Goal: Transaction & Acquisition: Purchase product/service

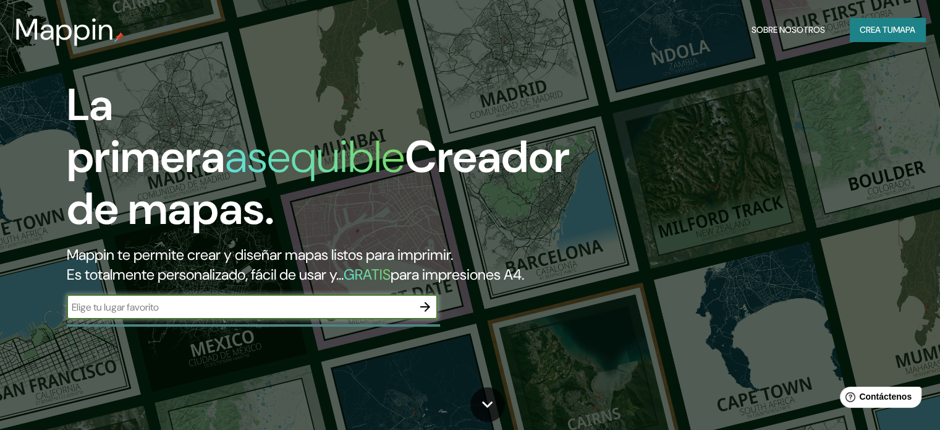
click at [209, 316] on div "​" at bounding box center [252, 306] width 371 height 25
click at [168, 314] on input "text" at bounding box center [240, 307] width 346 height 14
type input "[GEOGRAPHIC_DATA]"
click at [423, 314] on icon "button" at bounding box center [425, 306] width 15 height 15
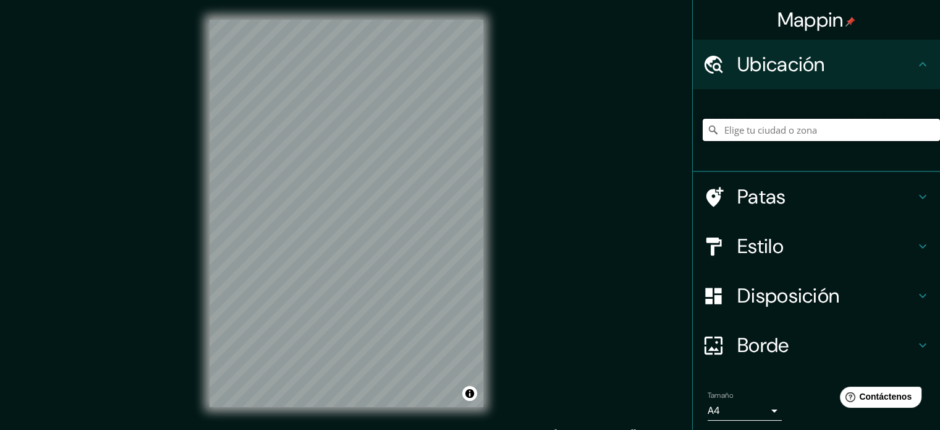
click at [757, 135] on input "Elige tu ciudad o zona" at bounding box center [821, 130] width 237 height 22
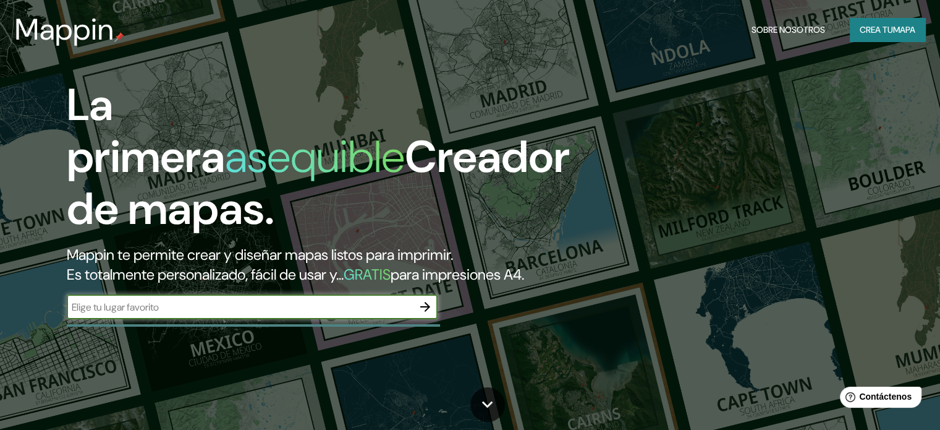
click at [127, 319] on div "​" at bounding box center [252, 306] width 371 height 25
type input "t"
type input "[GEOGRAPHIC_DATA], [GEOGRAPHIC_DATA]"
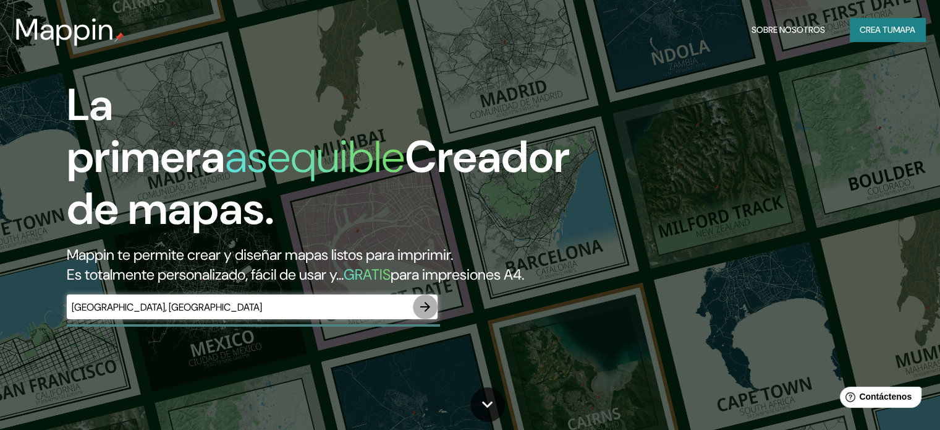
click at [423, 314] on icon "button" at bounding box center [425, 306] width 15 height 15
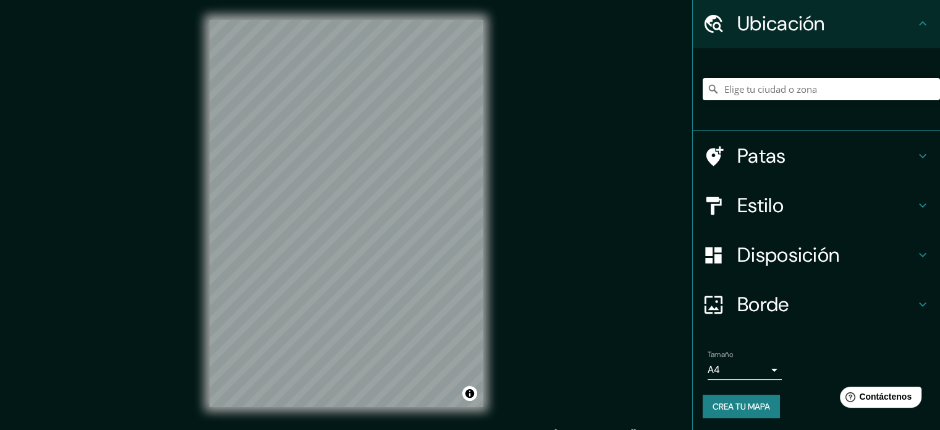
scroll to position [43, 0]
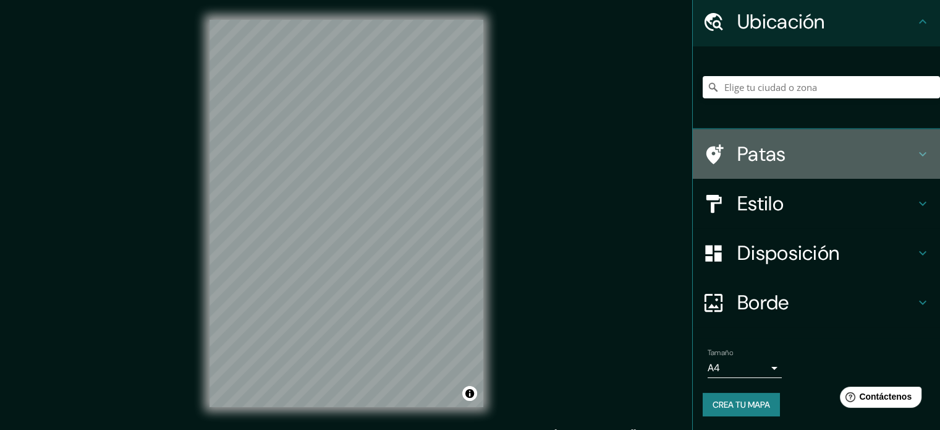
click at [794, 145] on h4 "Patas" at bounding box center [827, 154] width 178 height 25
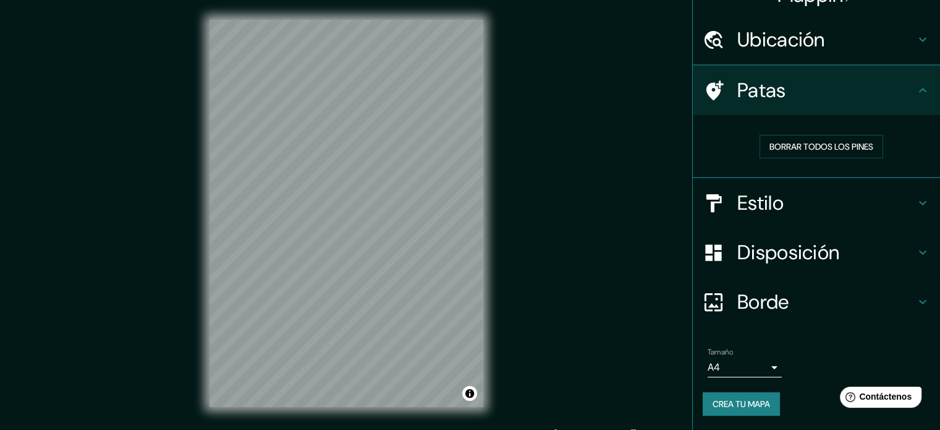
scroll to position [25, 0]
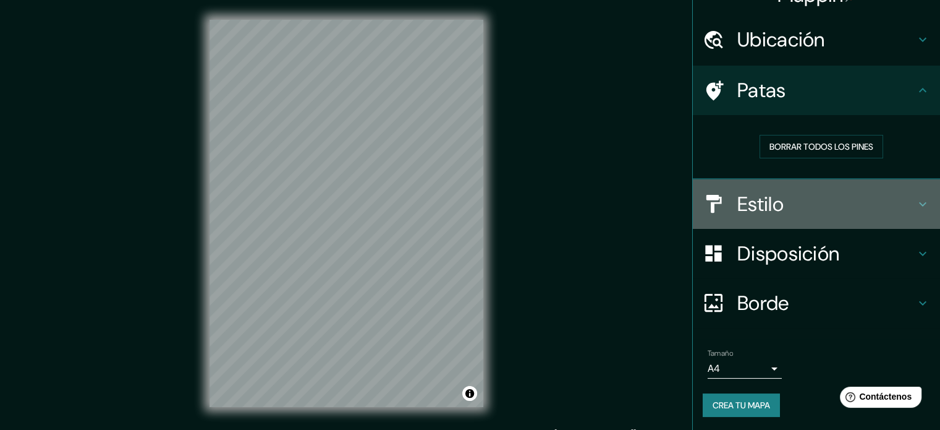
click at [764, 202] on font "Estilo" at bounding box center [761, 204] width 46 height 26
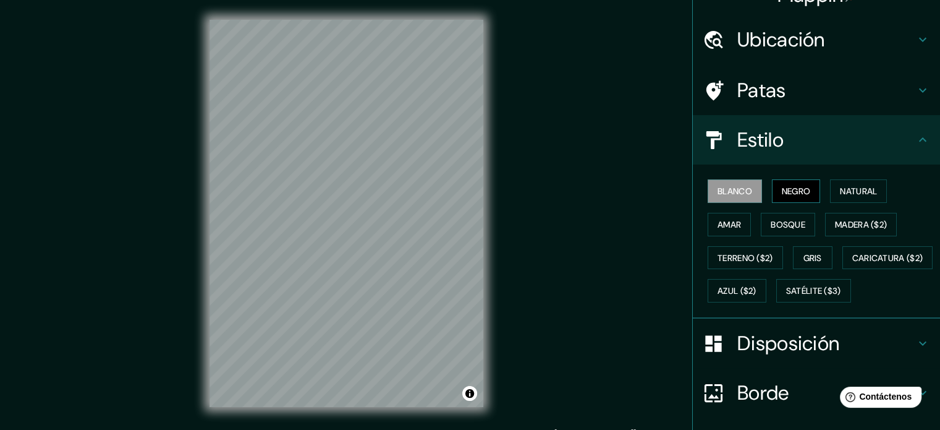
click at [796, 186] on font "Negro" at bounding box center [796, 190] width 29 height 11
click at [859, 185] on font "Natural" at bounding box center [858, 190] width 37 height 11
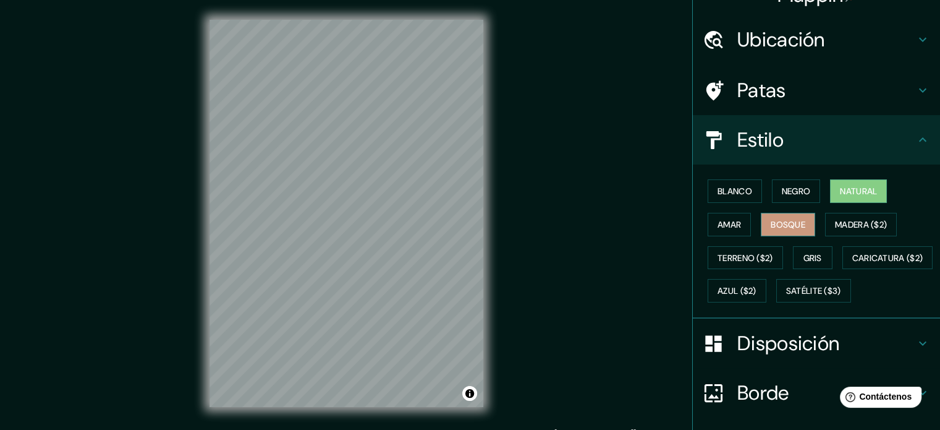
click at [780, 222] on font "Bosque" at bounding box center [788, 224] width 35 height 11
click at [750, 222] on div "Blanco Negro Natural Amar Bosque Madera ($2) Terreno ($2) Gris Caricatura ($2) …" at bounding box center [821, 240] width 237 height 133
click at [740, 223] on button "Amar" at bounding box center [729, 224] width 43 height 23
click at [780, 225] on font "Bosque" at bounding box center [788, 224] width 35 height 11
click at [853, 263] on font "Caricatura ($2)" at bounding box center [888, 257] width 71 height 11
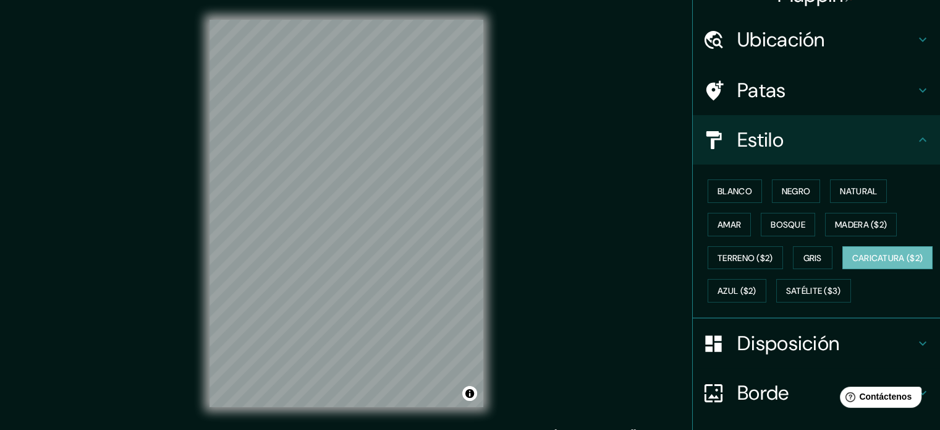
click at [512, 137] on div "Mappin Ubicación Patas Estilo Blanco Negro Natural [PERSON_NAME] ($2) Terreno (…" at bounding box center [470, 223] width 940 height 446
click at [733, 224] on button "Amar" at bounding box center [729, 224] width 43 height 23
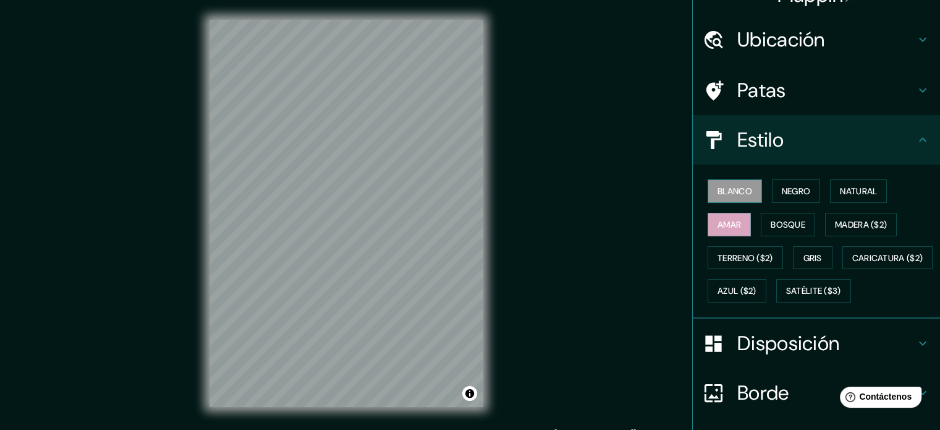
click at [726, 189] on font "Blanco" at bounding box center [735, 190] width 35 height 11
click at [782, 192] on font "Negro" at bounding box center [796, 190] width 29 height 11
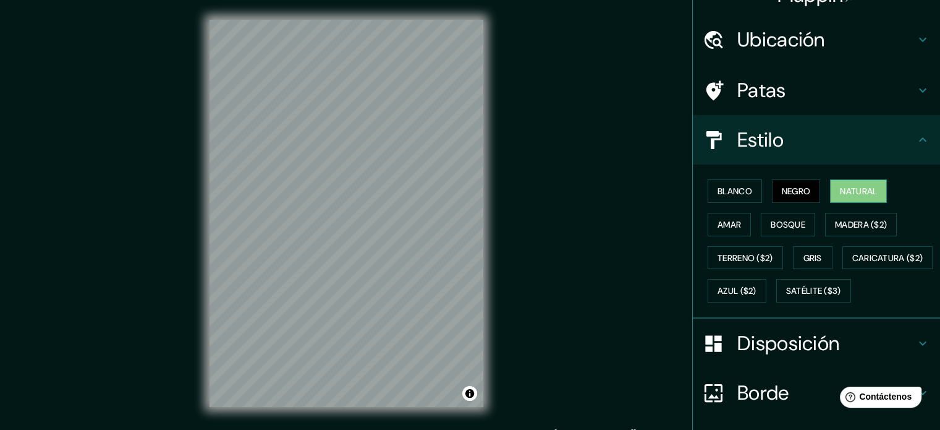
click at [841, 189] on font "Natural" at bounding box center [858, 190] width 37 height 11
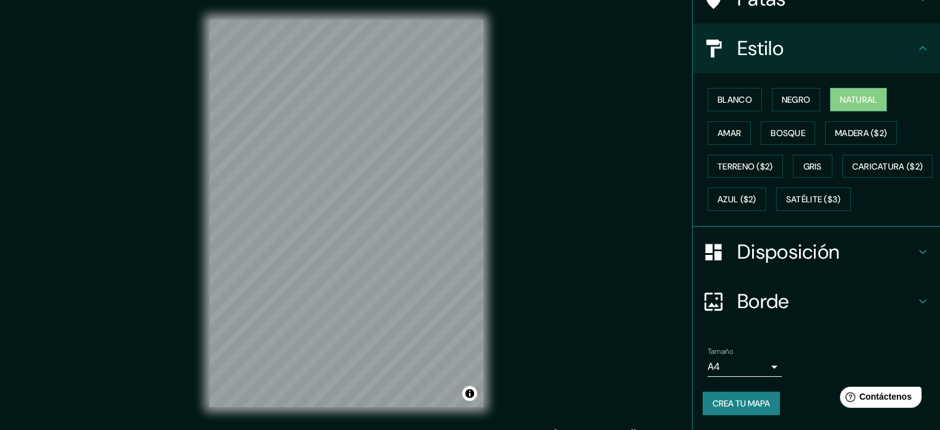
scroll to position [146, 0]
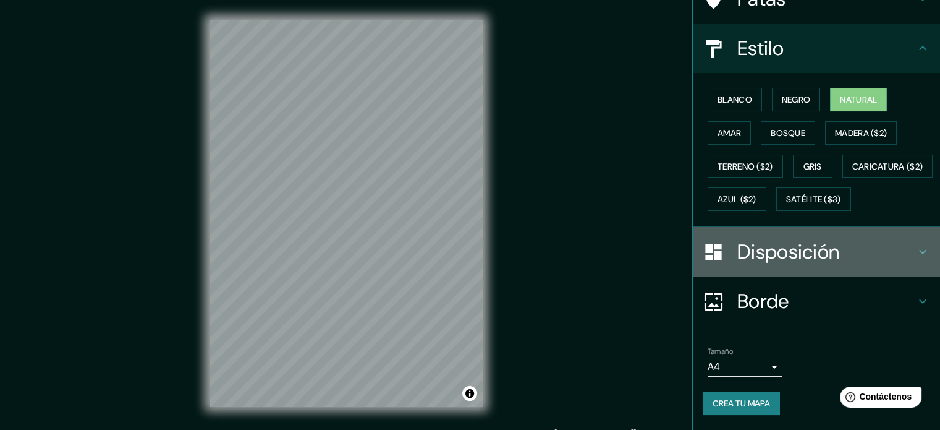
click at [780, 257] on font "Disposición" at bounding box center [789, 252] width 102 height 26
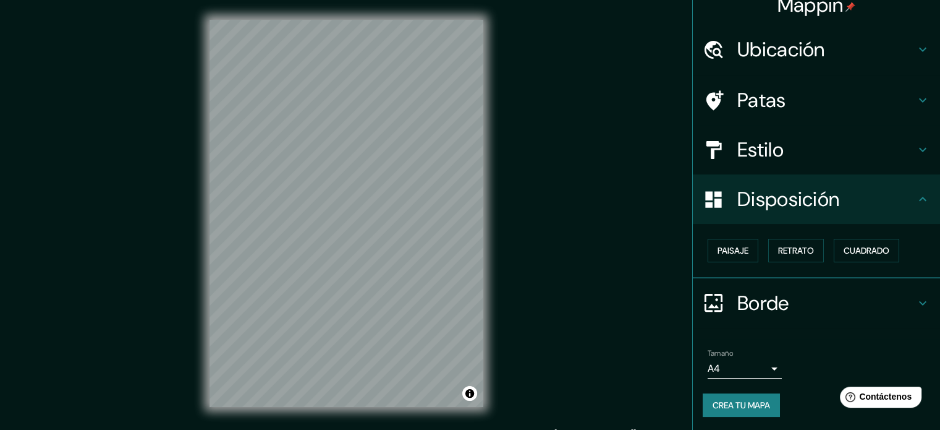
scroll to position [15, 0]
click at [737, 252] on font "Paisaje" at bounding box center [733, 250] width 31 height 11
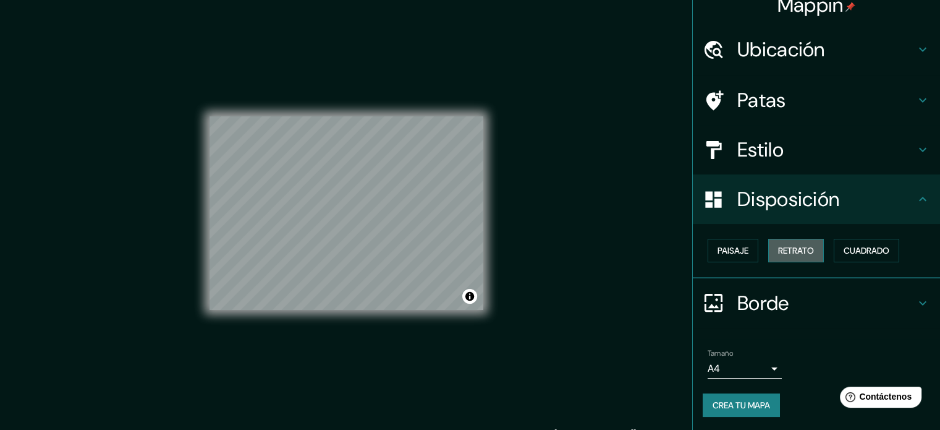
click at [778, 250] on font "Retrato" at bounding box center [796, 250] width 36 height 11
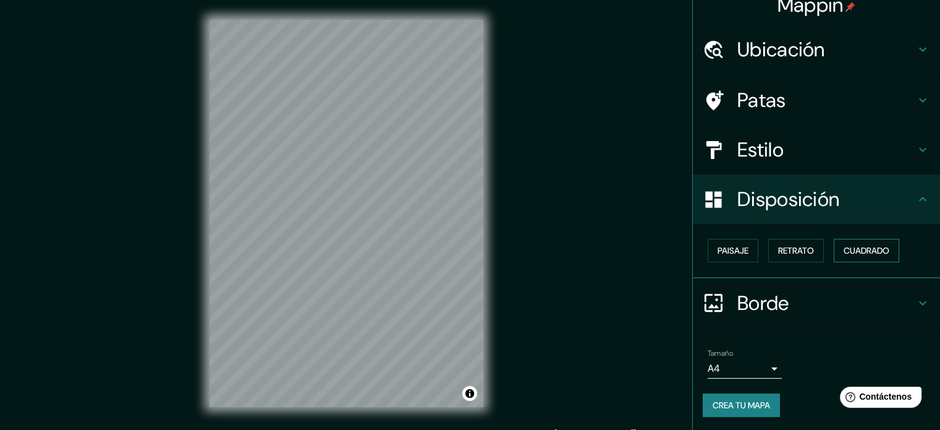
click at [858, 247] on font "Cuadrado" at bounding box center [867, 250] width 46 height 11
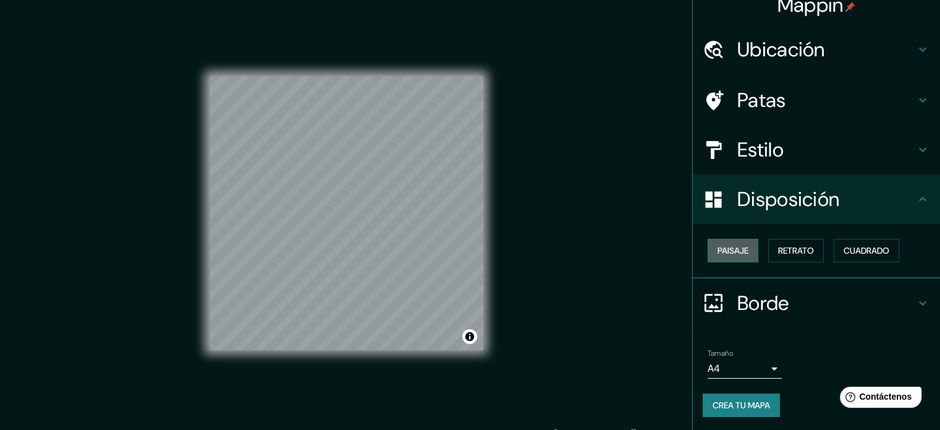
click at [708, 252] on button "Paisaje" at bounding box center [733, 250] width 51 height 23
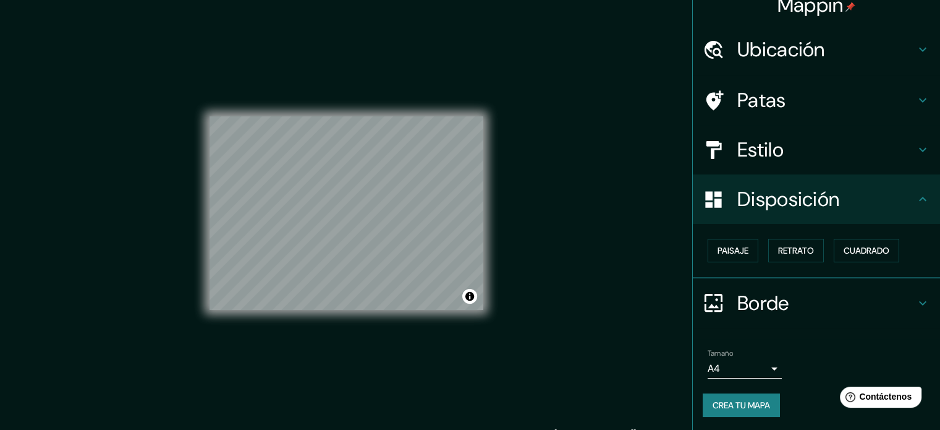
click at [843, 148] on h4 "Estilo" at bounding box center [827, 149] width 178 height 25
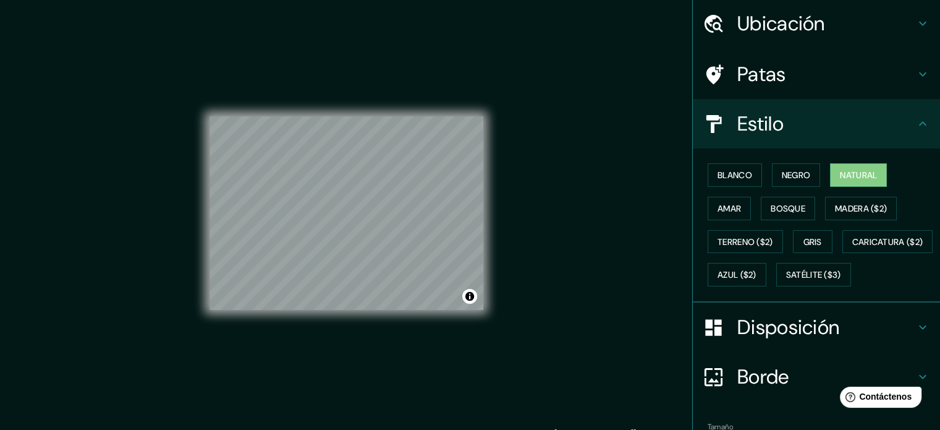
scroll to position [77, 0]
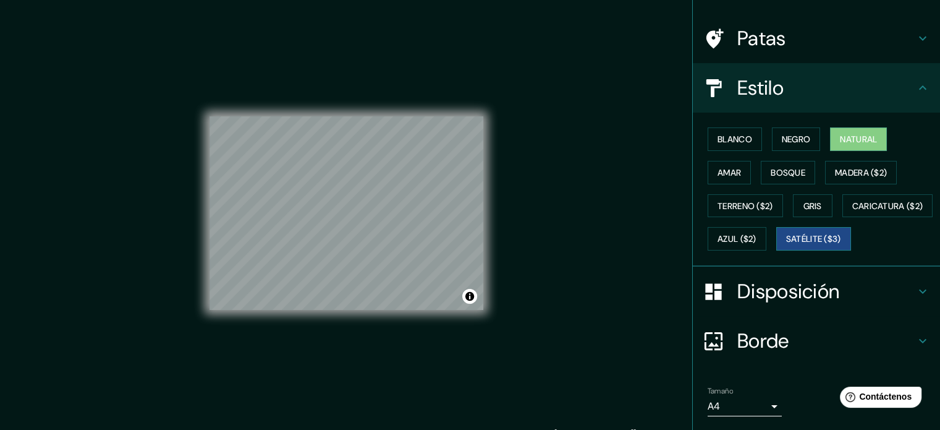
click at [786, 247] on font "Satélite ($3)" at bounding box center [813, 239] width 55 height 16
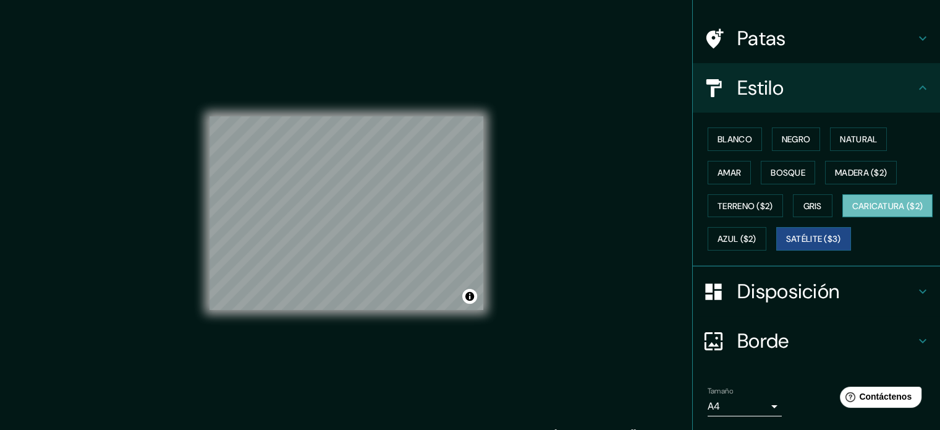
click at [853, 211] on font "Caricatura ($2)" at bounding box center [888, 205] width 71 height 11
click at [757, 234] on font "Azul ($2)" at bounding box center [737, 239] width 39 height 11
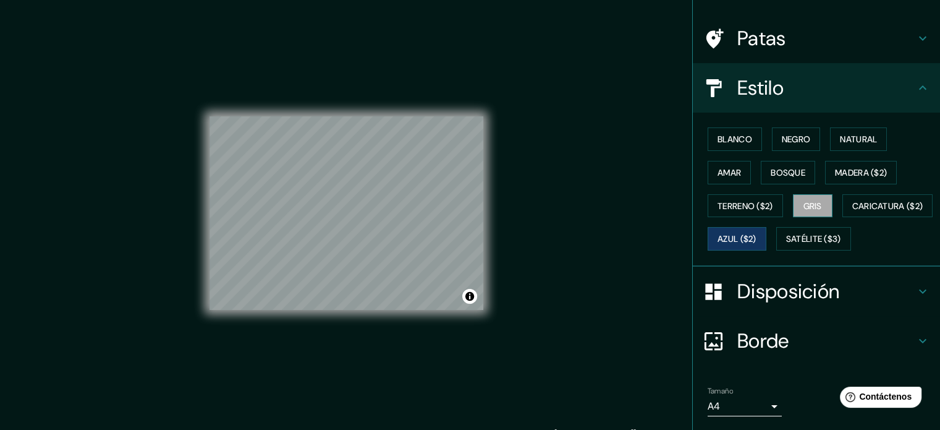
click at [804, 205] on font "Gris" at bounding box center [813, 205] width 19 height 11
click at [753, 205] on font "Terreno ($2)" at bounding box center [746, 205] width 56 height 11
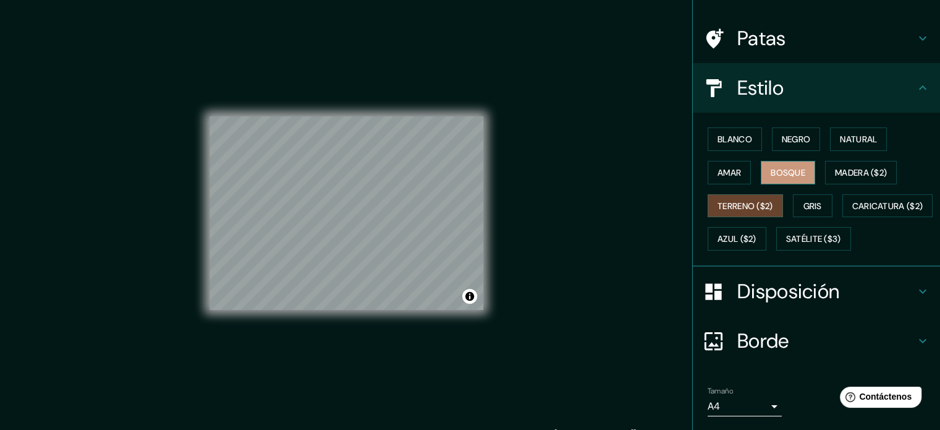
click at [799, 168] on button "Bosque" at bounding box center [788, 172] width 54 height 23
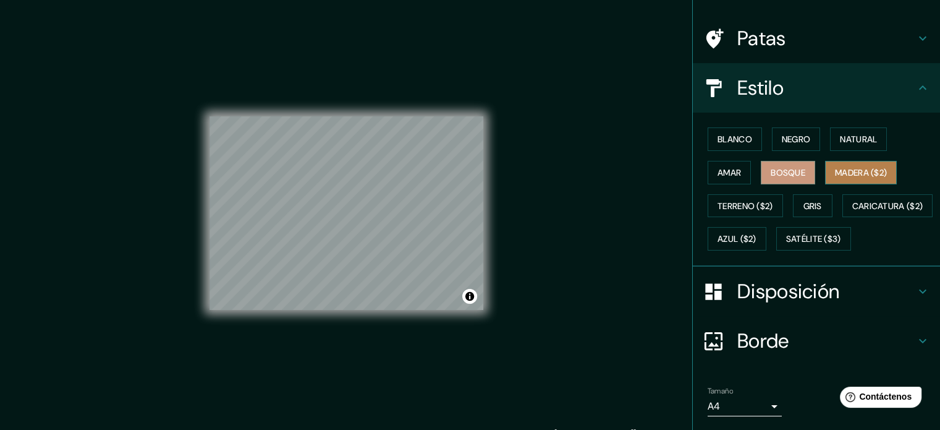
click at [845, 161] on button "Madera ($2)" at bounding box center [861, 172] width 72 height 23
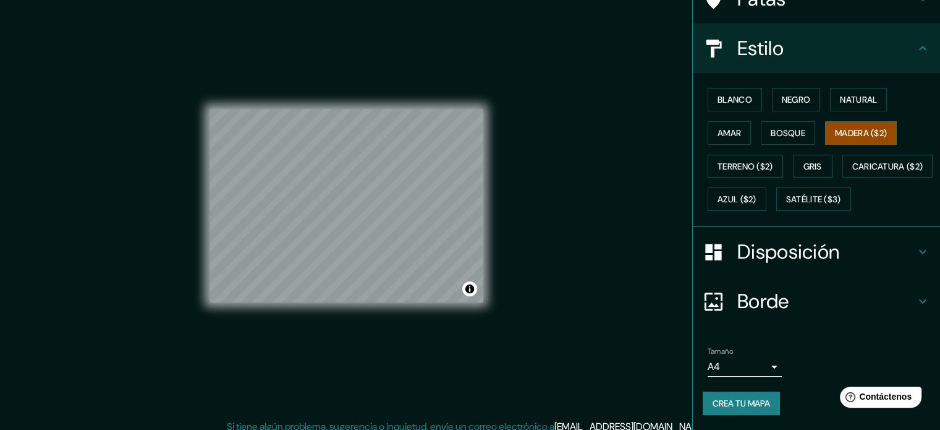
scroll to position [16, 0]
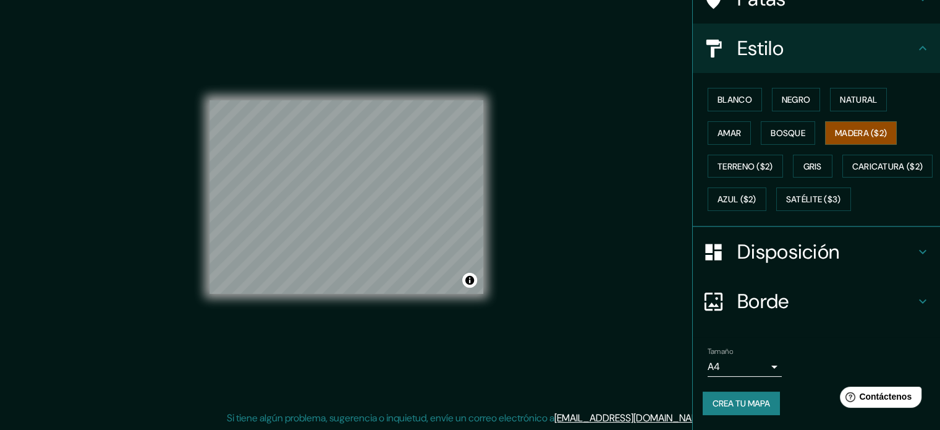
click at [793, 301] on h4 "Borde" at bounding box center [827, 301] width 178 height 25
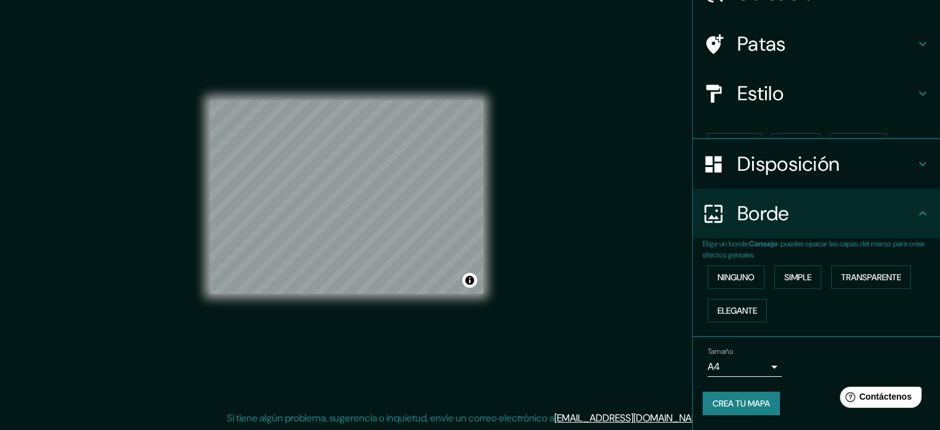
scroll to position [49, 0]
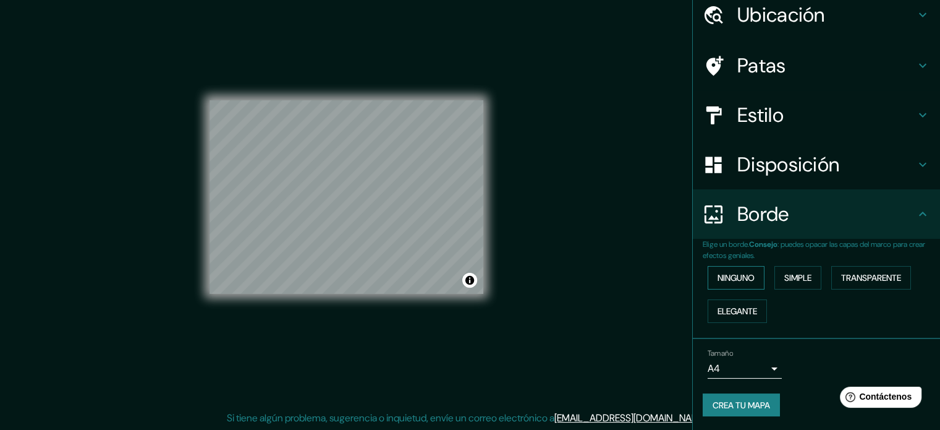
click at [736, 271] on font "Ninguno" at bounding box center [736, 278] width 37 height 16
click at [785, 276] on font "Simple" at bounding box center [798, 277] width 27 height 11
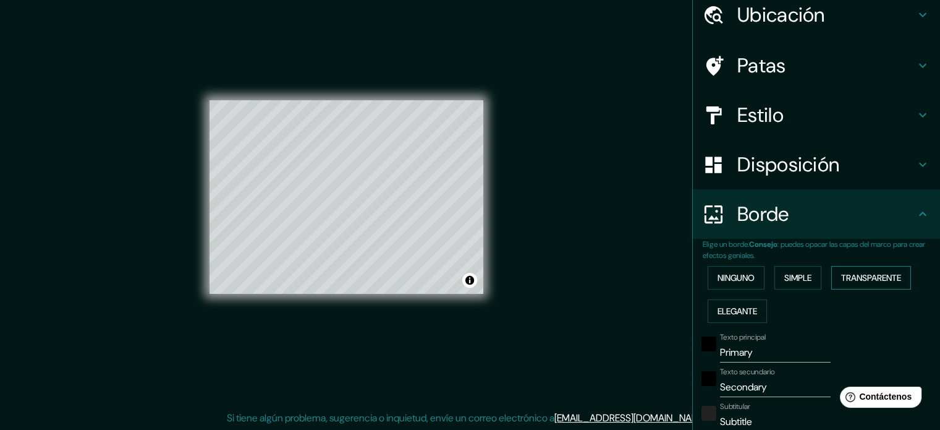
click at [862, 274] on font "Transparente" at bounding box center [871, 277] width 60 height 11
click at [747, 299] on button "Elegante" at bounding box center [737, 310] width 59 height 23
click at [742, 287] on button "Ninguno" at bounding box center [736, 277] width 57 height 23
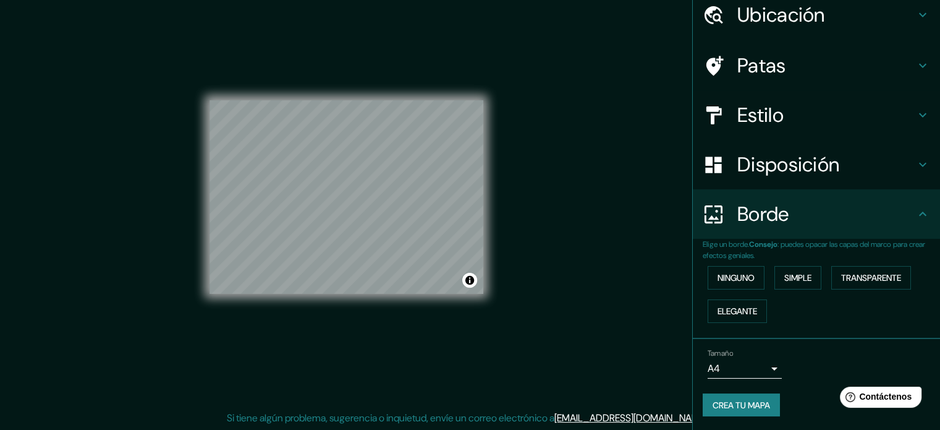
click at [754, 405] on font "Crea tu mapa" at bounding box center [741, 404] width 57 height 11
click at [752, 406] on font "Crea tu mapa" at bounding box center [741, 404] width 57 height 11
